Goal: Book appointment/travel/reservation

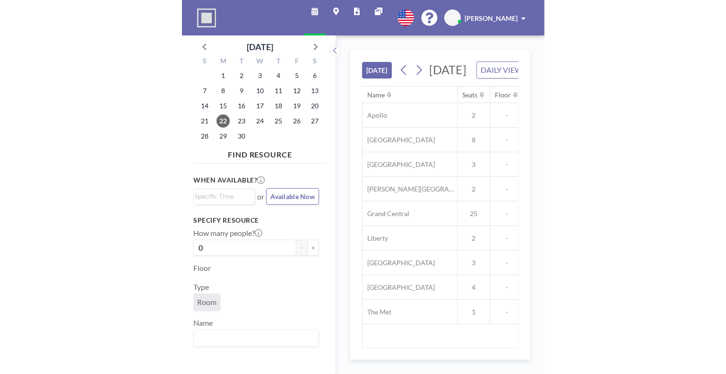
scroll to position [0, 1097]
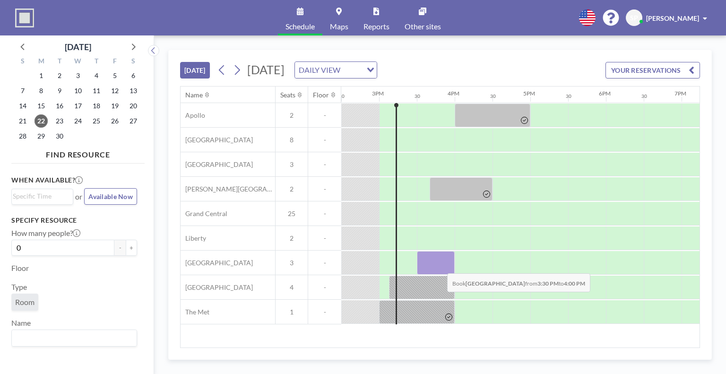
click at [362, 266] on div at bounding box center [436, 263] width 38 height 24
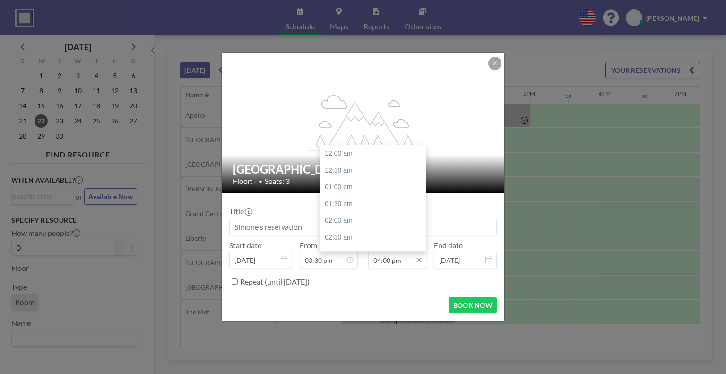
scroll to position [539, 0]
click at [362, 260] on input "04:00 pm" at bounding box center [397, 260] width 58 height 16
click at [330, 169] on div "04:30 pm" at bounding box center [375, 170] width 111 height 17
type input "04:30 pm"
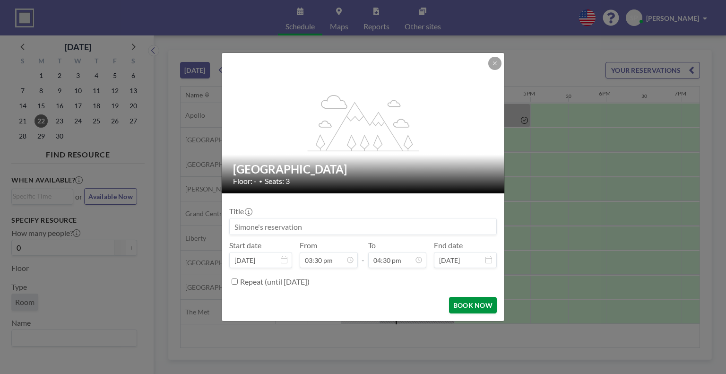
scroll to position [556, 0]
click at [362, 304] on button "BOOK NOW" at bounding box center [473, 305] width 48 height 17
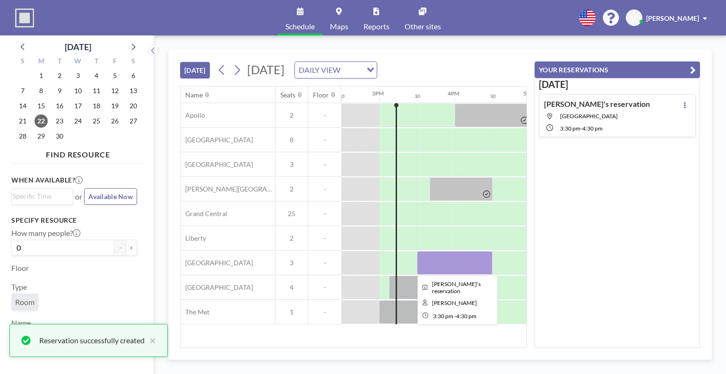
click at [362, 261] on div at bounding box center [455, 263] width 76 height 24
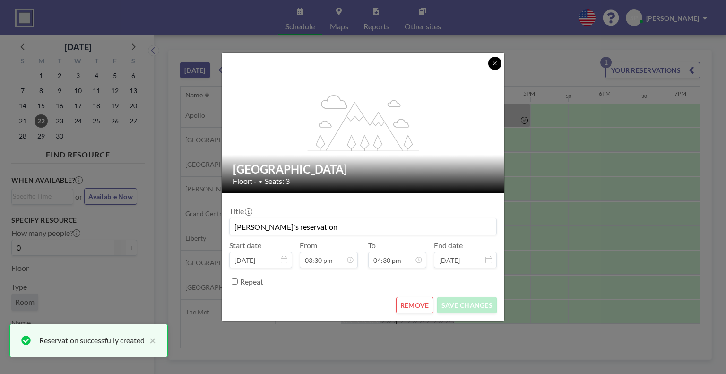
click at [362, 68] on button at bounding box center [494, 63] width 13 height 13
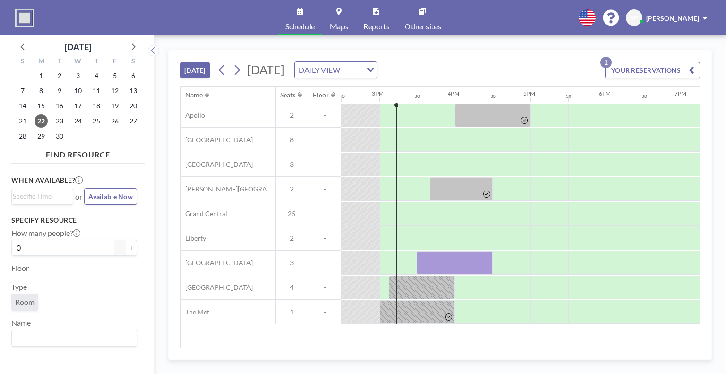
click at [362, 63] on button "YOUR RESERVATIONS 1" at bounding box center [653, 70] width 95 height 17
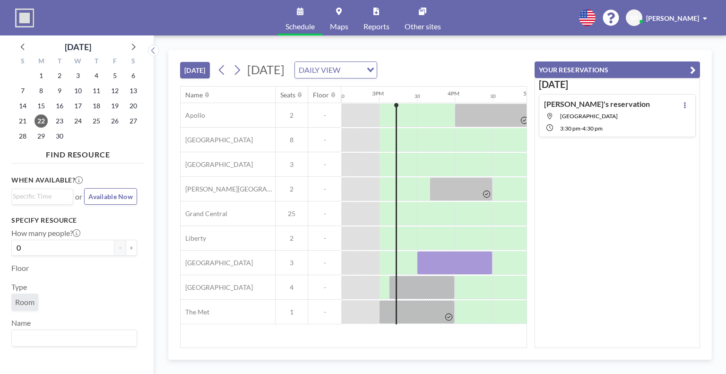
click at [362, 122] on div "[PERSON_NAME]'s reservation [GEOGRAPHIC_DATA] 3:30 PM - 4:30 PM" at bounding box center [597, 115] width 106 height 33
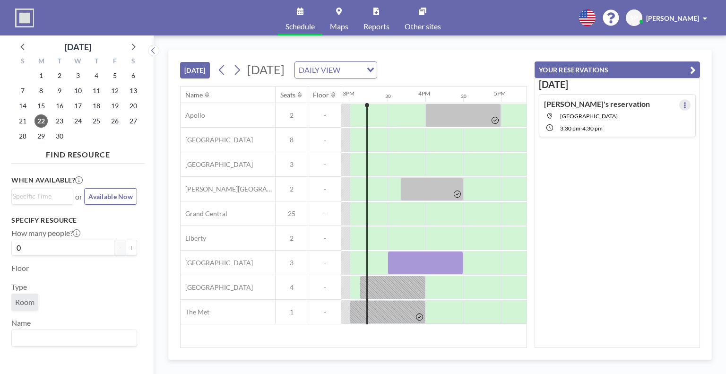
scroll to position [0, 1135]
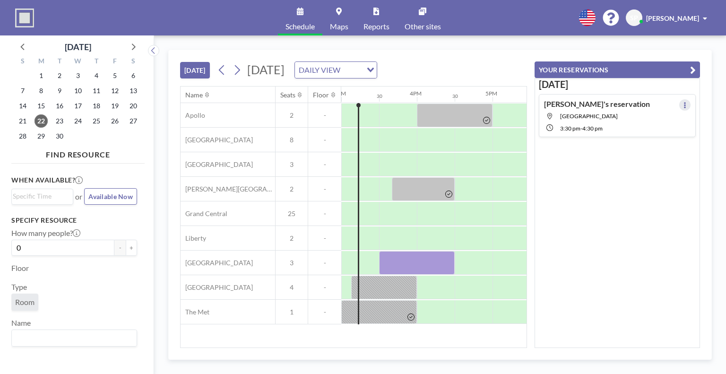
click at [362, 105] on icon at bounding box center [685, 105] width 4 height 6
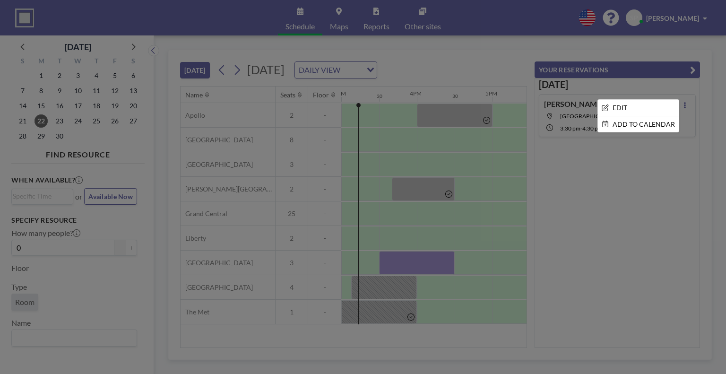
drag, startPoint x: 620, startPoint y: 199, endPoint x: 605, endPoint y: 207, distance: 16.5
click at [362, 199] on div at bounding box center [363, 187] width 726 height 374
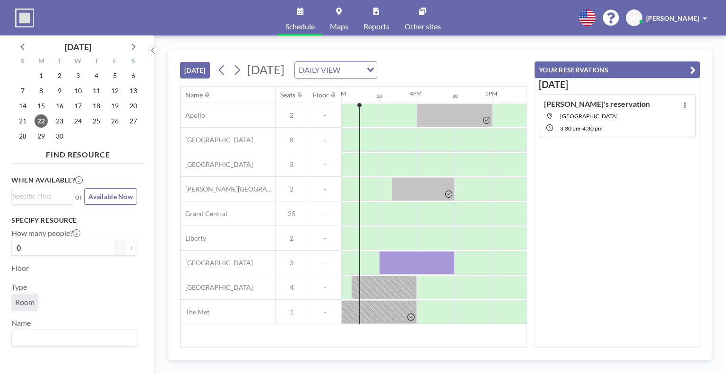
click at [362, 17] on span "[PERSON_NAME]" at bounding box center [672, 18] width 53 height 8
